Goal: Find specific page/section: Find specific page/section

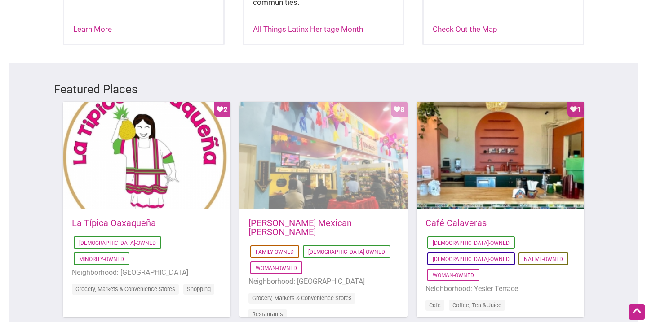
scroll to position [426, 0]
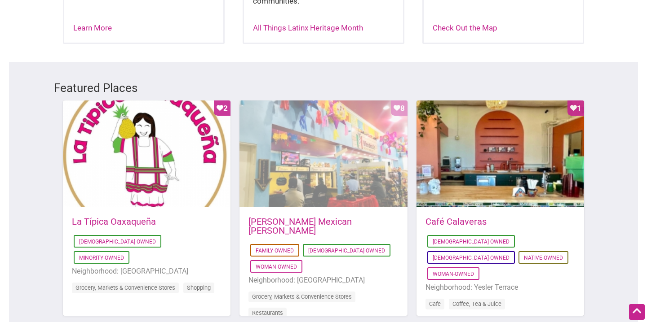
click at [329, 145] on div "Favorite Count 8" at bounding box center [323, 155] width 168 height 108
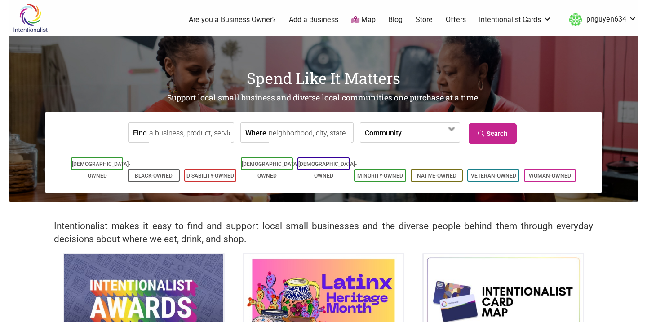
click at [213, 130] on input "Find" at bounding box center [190, 133] width 82 height 20
type input "pinch the bar"
click at [480, 131] on icon at bounding box center [482, 134] width 9 height 6
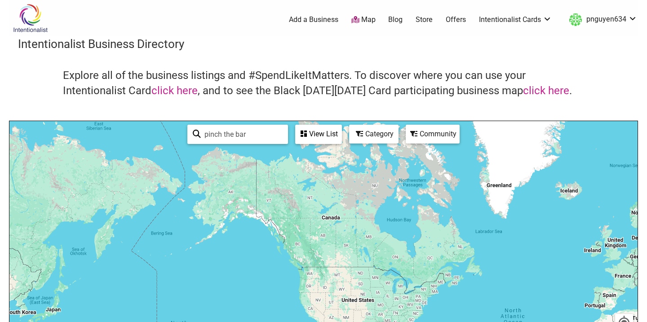
click at [261, 133] on input "pinch the bar" at bounding box center [242, 135] width 82 height 18
type input "pinch the baby bar"
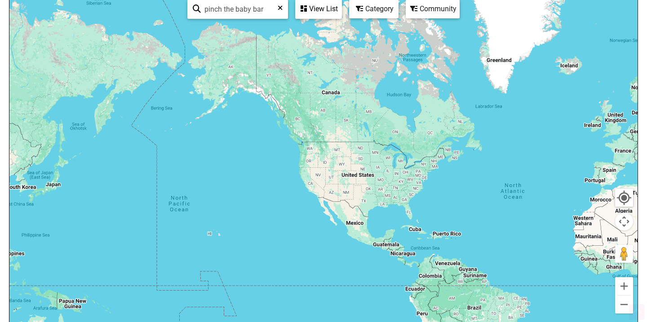
scroll to position [348, 0]
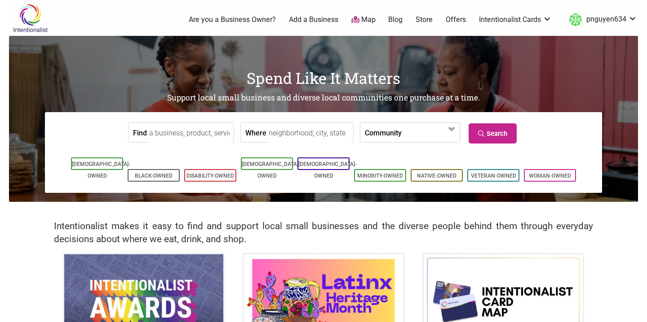
click at [202, 132] on input "Find" at bounding box center [190, 133] width 82 height 20
type input "b"
type input "pinch the baby bar"
click at [488, 133] on link "Search" at bounding box center [492, 133] width 48 height 20
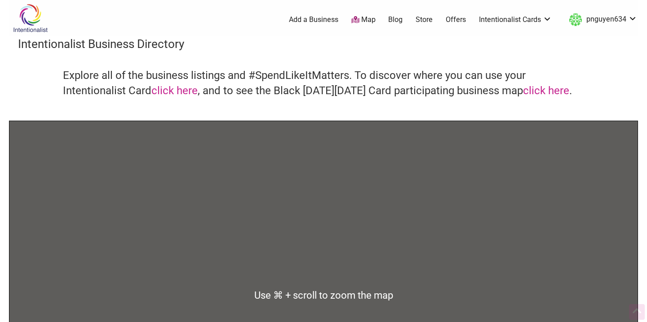
scroll to position [110, 0]
